Goal: Navigation & Orientation: Find specific page/section

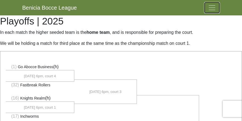
click at [211, 7] on span "Toggle navigation" at bounding box center [212, 8] width 8 height 8
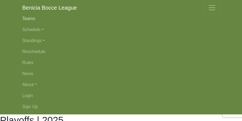
click at [28, 18] on link "Teams" at bounding box center [121, 18] width 198 height 11
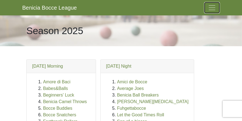
click at [214, 7] on span "Toggle navigation" at bounding box center [212, 8] width 8 height 8
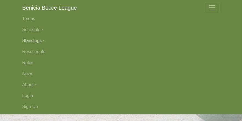
click at [28, 42] on link "Standings" at bounding box center [121, 40] width 198 height 11
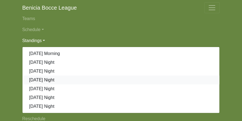
click at [46, 81] on link "[DATE] Night" at bounding box center [121, 80] width 197 height 9
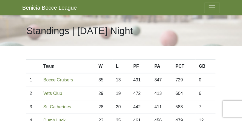
scroll to position [27, 0]
